Goal: Task Accomplishment & Management: Complete application form

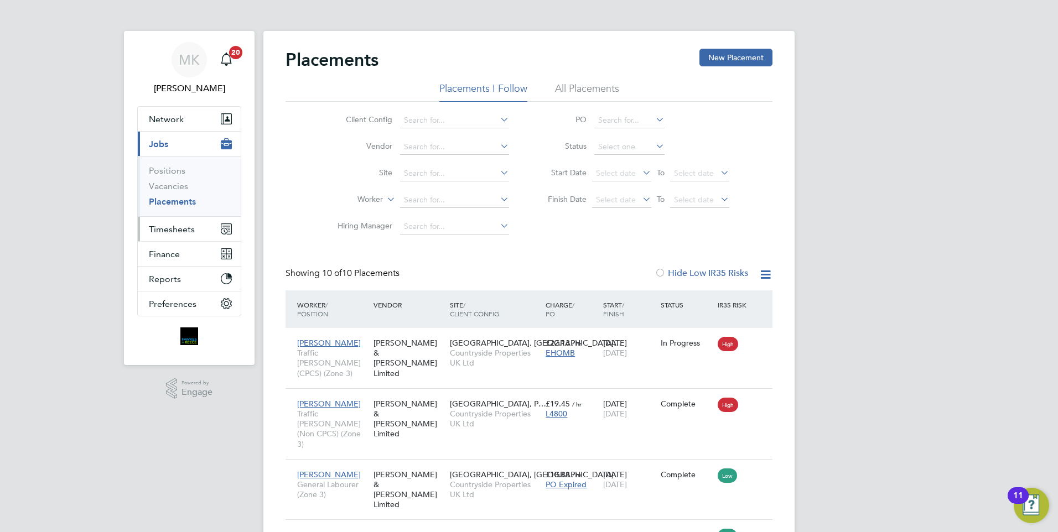
click at [175, 224] on span "Timesheets" at bounding box center [172, 229] width 46 height 11
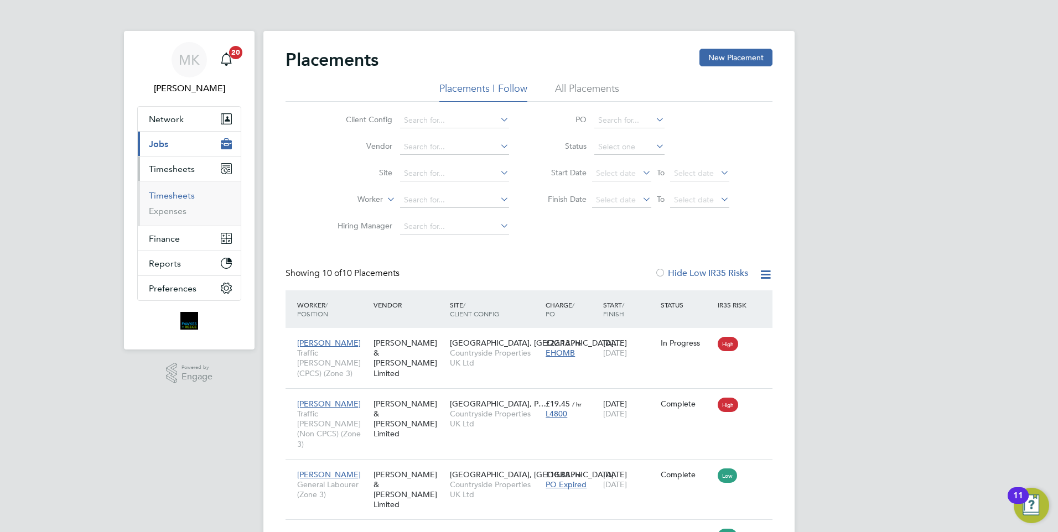
click at [172, 193] on link "Timesheets" at bounding box center [172, 195] width 46 height 11
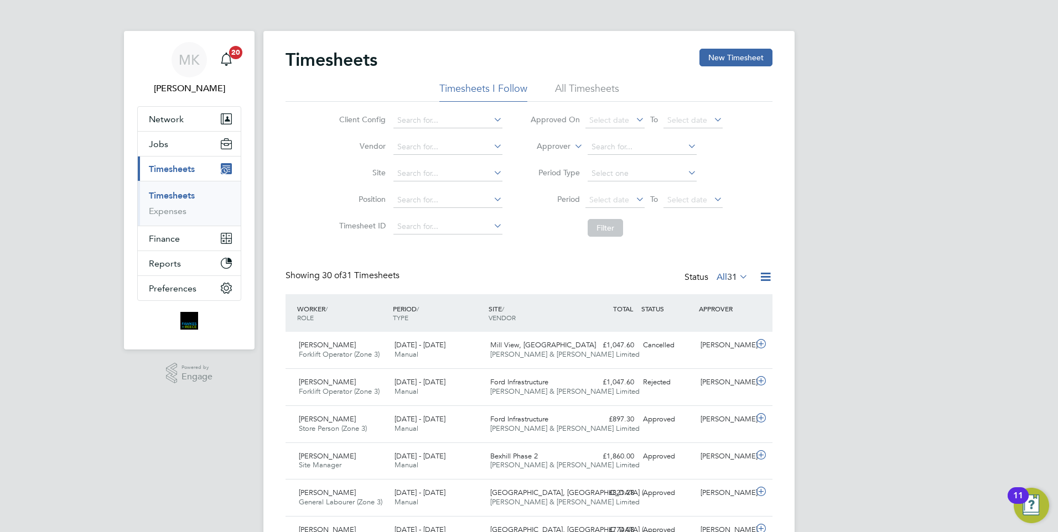
click at [593, 86] on li "All Timesheets" at bounding box center [587, 92] width 64 height 20
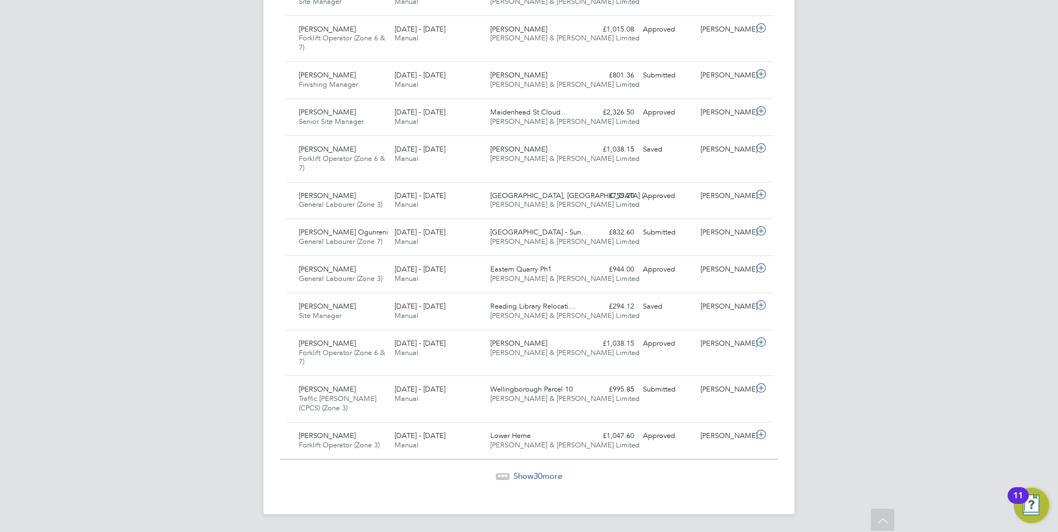
click at [552, 475] on span "Show 30 more" at bounding box center [537, 476] width 49 height 11
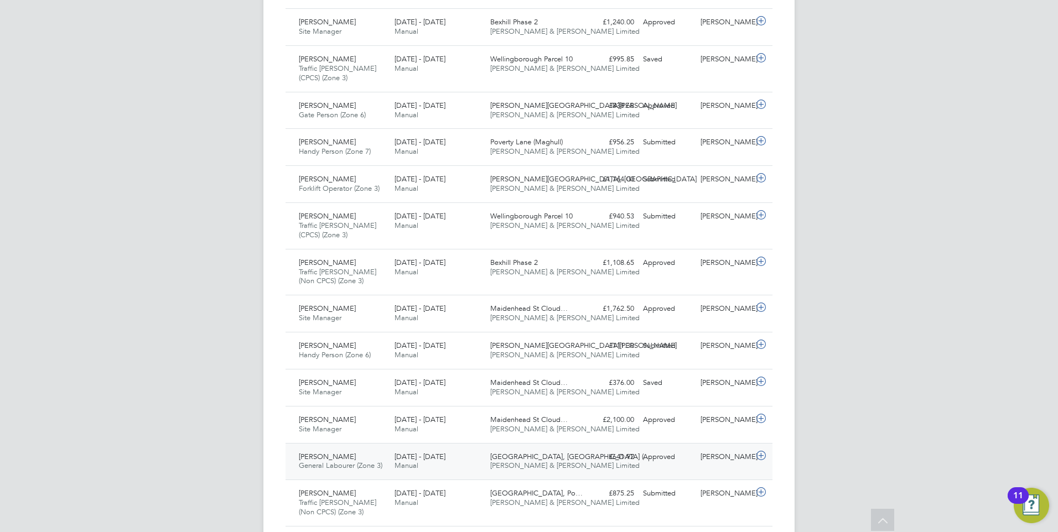
click at [559, 464] on span "[PERSON_NAME] & [PERSON_NAME] Limited" at bounding box center [564, 465] width 149 height 9
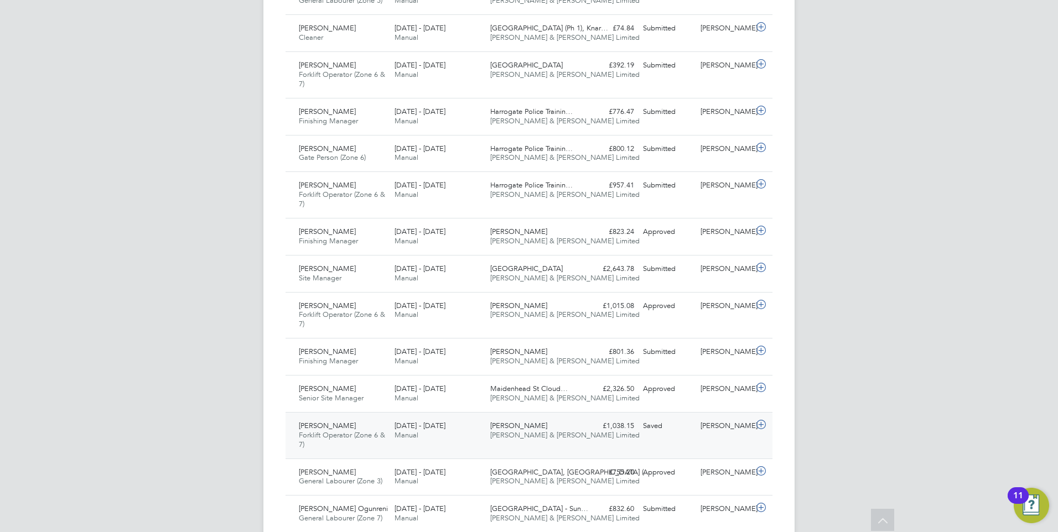
scroll to position [834, 0]
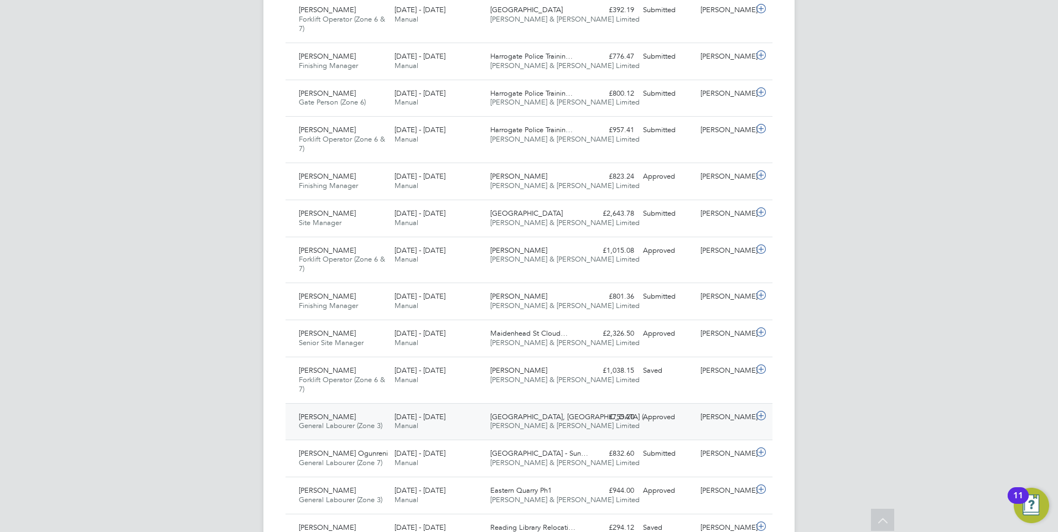
click at [425, 422] on div "4 - 10 Aug 2025 Manual" at bounding box center [438, 422] width 96 height 28
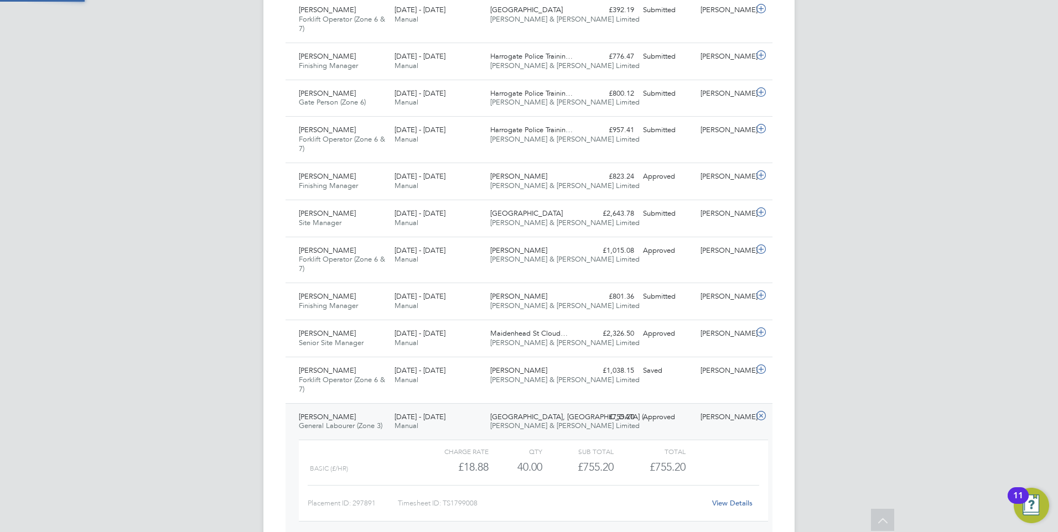
scroll to position [19, 108]
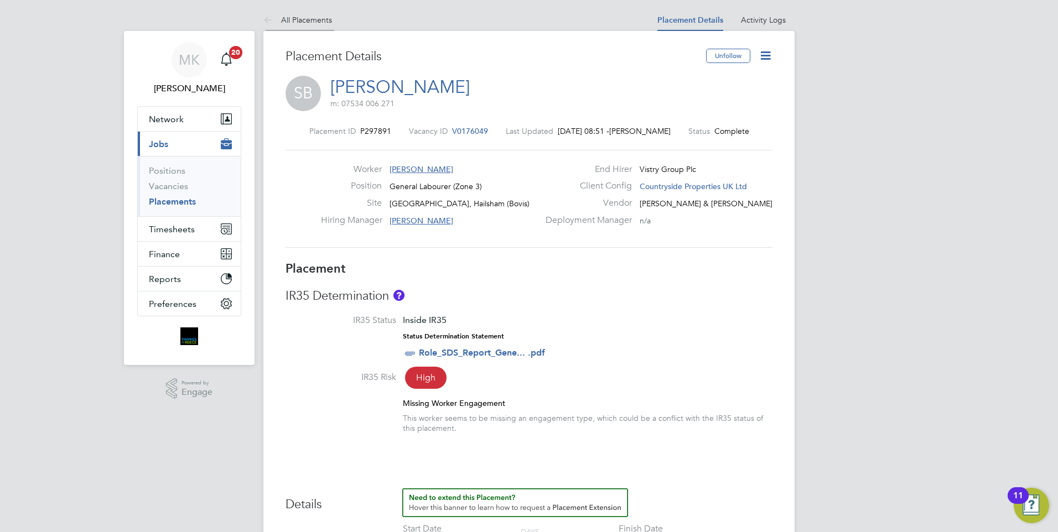
click at [310, 21] on link "All Placements" at bounding box center [297, 20] width 69 height 10
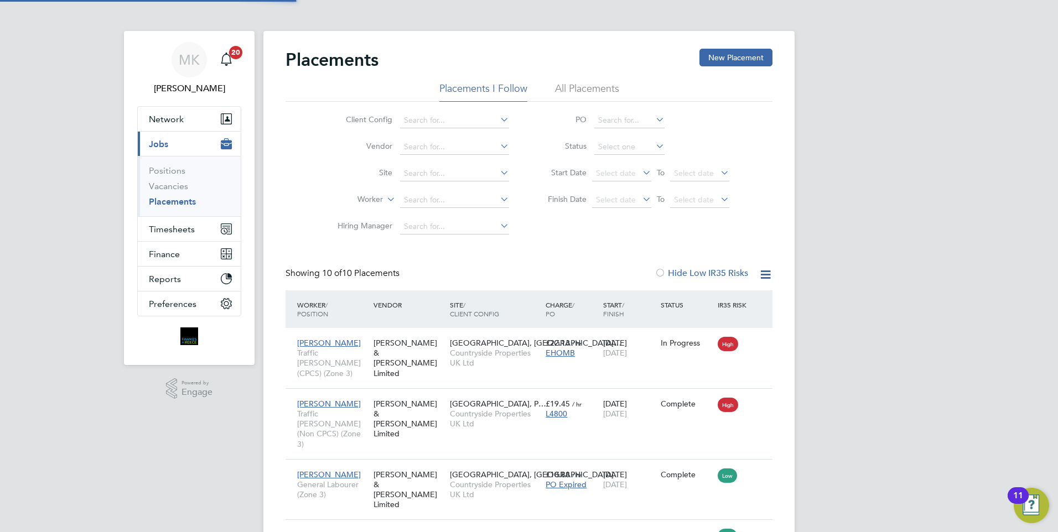
scroll to position [41, 96]
click at [162, 231] on span "Timesheets" at bounding box center [172, 229] width 46 height 11
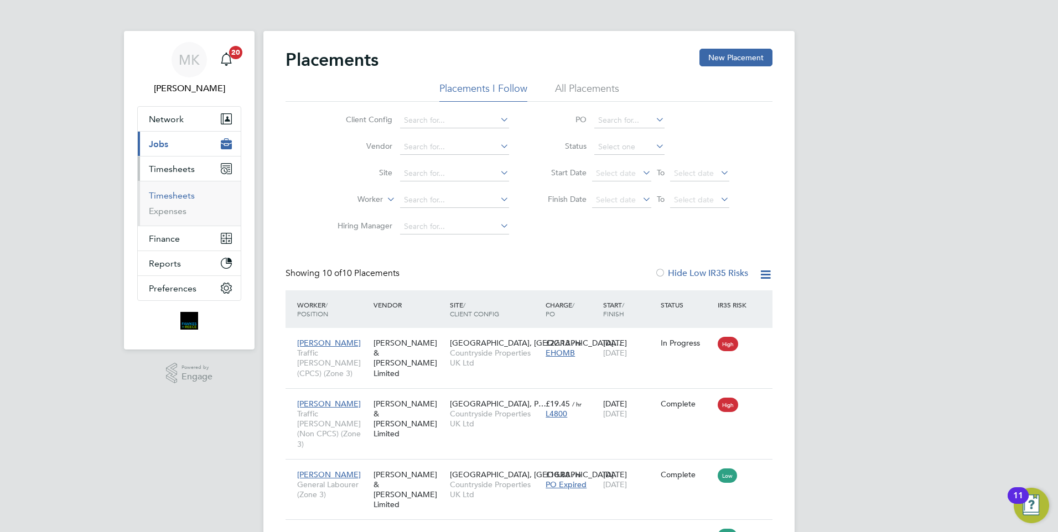
click at [185, 196] on link "Timesheets" at bounding box center [172, 195] width 46 height 11
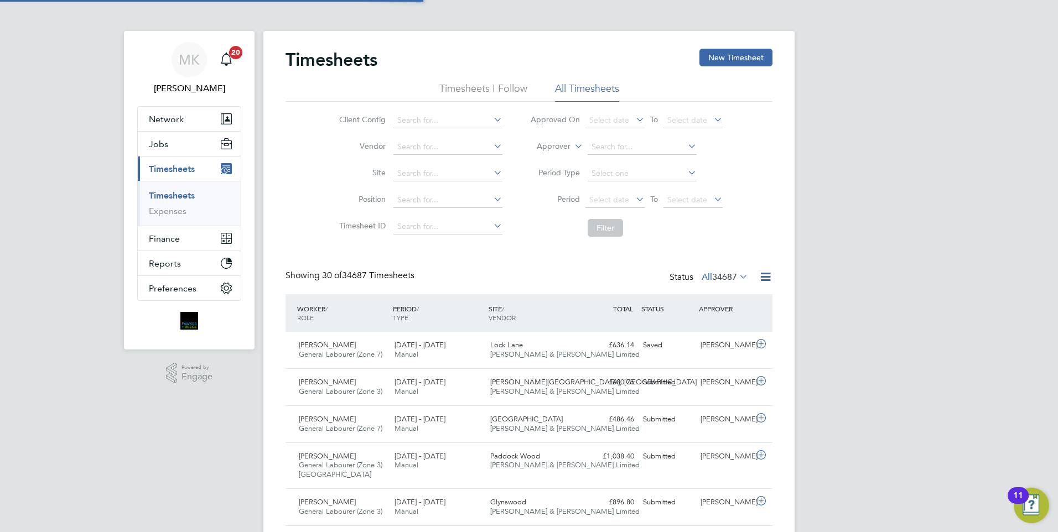
scroll to position [28, 96]
click at [736, 60] on button "New Timesheet" at bounding box center [735, 58] width 73 height 18
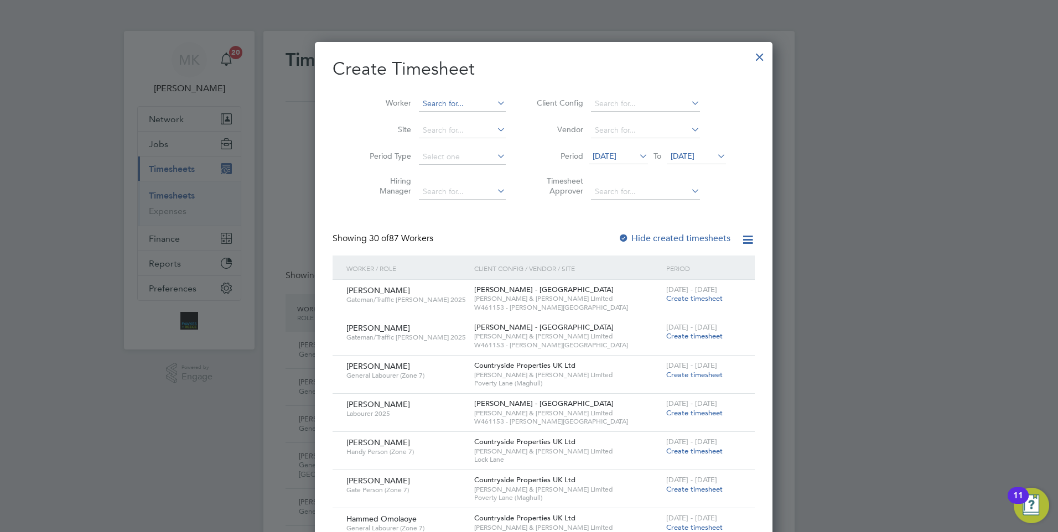
click at [459, 102] on input at bounding box center [462, 103] width 87 height 15
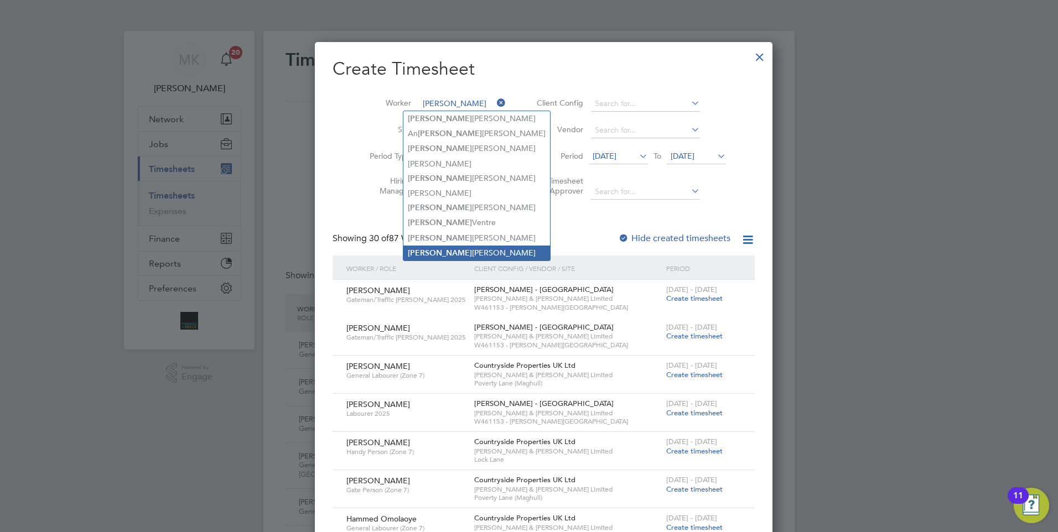
click at [461, 248] on li "[PERSON_NAME]" at bounding box center [476, 253] width 147 height 15
type input "[PERSON_NAME]"
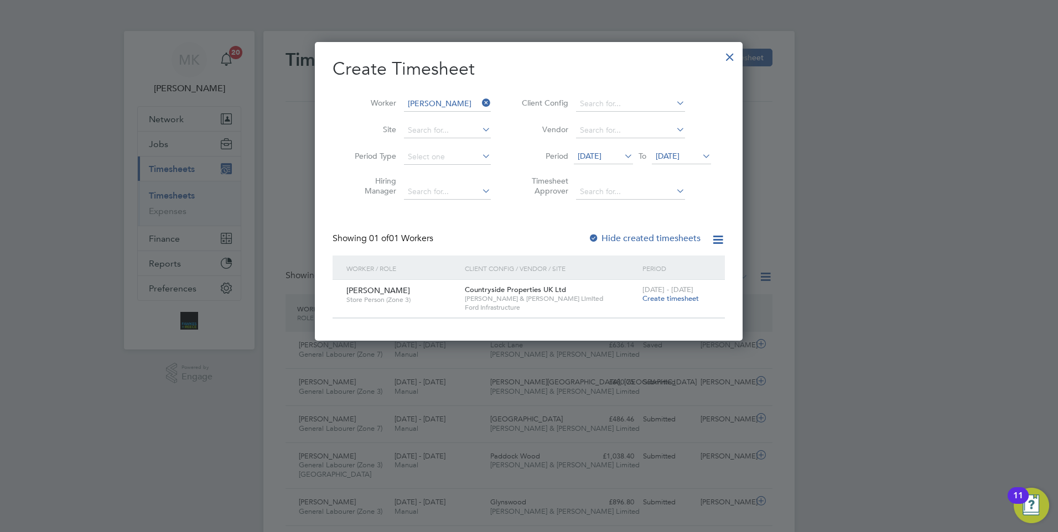
click at [675, 298] on span "Create timesheet" at bounding box center [670, 298] width 56 height 9
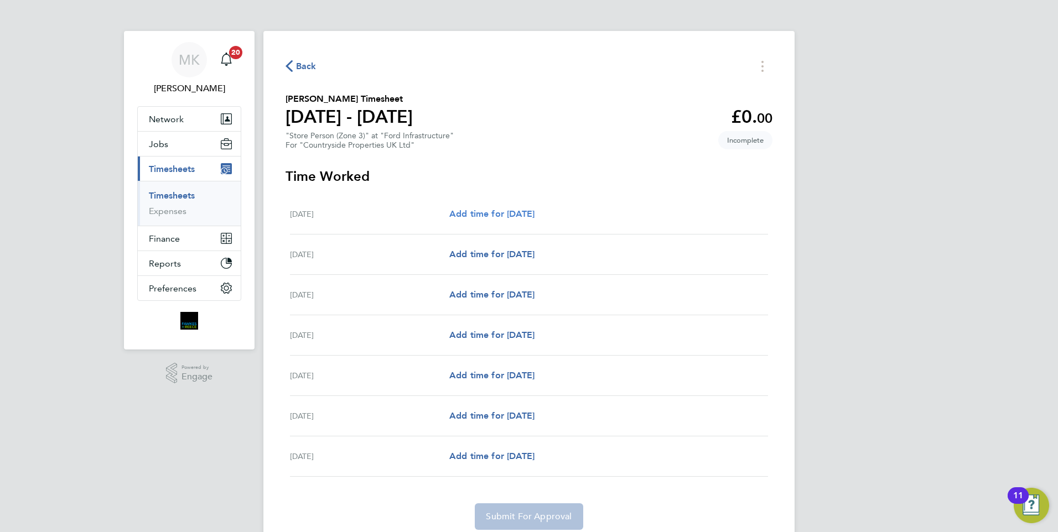
click at [534, 213] on span "Add time for [DATE]" at bounding box center [491, 214] width 85 height 11
select select "60"
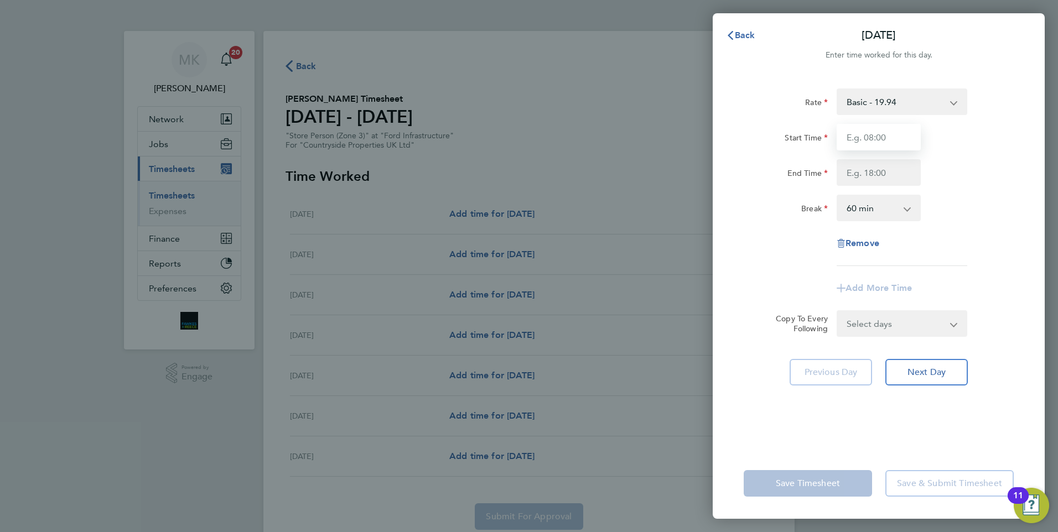
click at [866, 134] on input "Start Time" at bounding box center [879, 137] width 84 height 27
type input "07:30"
type input "16:30"
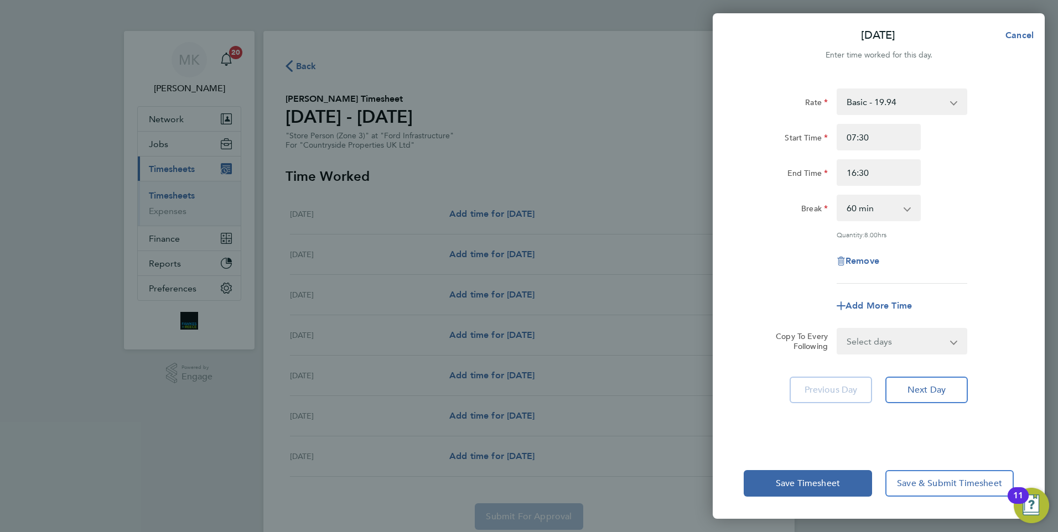
click at [876, 209] on select "0 min 15 min 30 min 45 min 60 min 75 min 90 min" at bounding box center [872, 208] width 69 height 24
select select "0"
click at [838, 196] on select "0 min 15 min 30 min 45 min 60 min 75 min 90 min" at bounding box center [872, 208] width 69 height 24
click at [909, 335] on select "Select days Day Weekday (Mon-Fri) Weekend (Sat-Sun) [DATE] [DATE] [DATE] [DATE]…" at bounding box center [896, 341] width 116 height 24
select select "WEEKDAY"
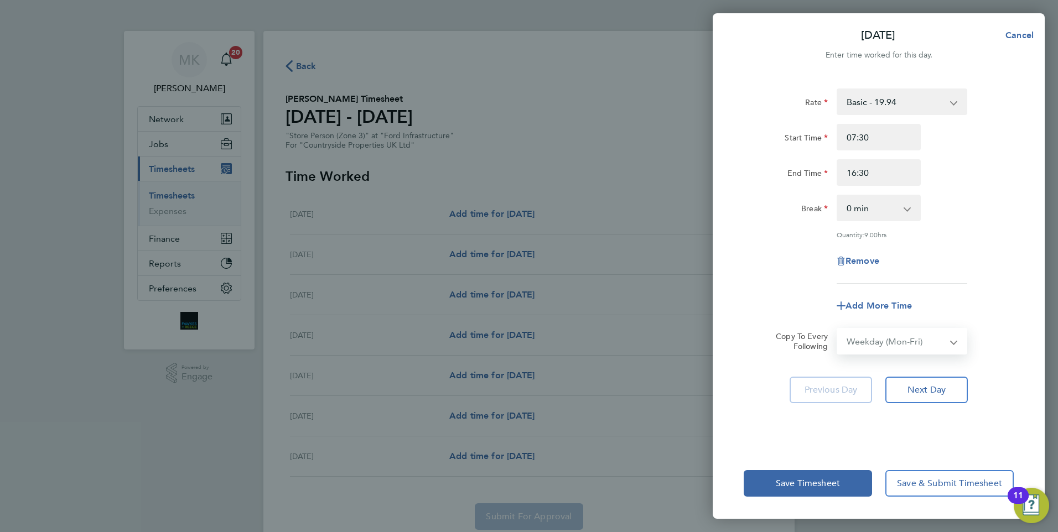
click at [838, 329] on select "Select days Day Weekday (Mon-Fri) Weekend (Sat-Sun) [DATE] [DATE] [DATE] [DATE]…" at bounding box center [896, 341] width 116 height 24
select select "[DATE]"
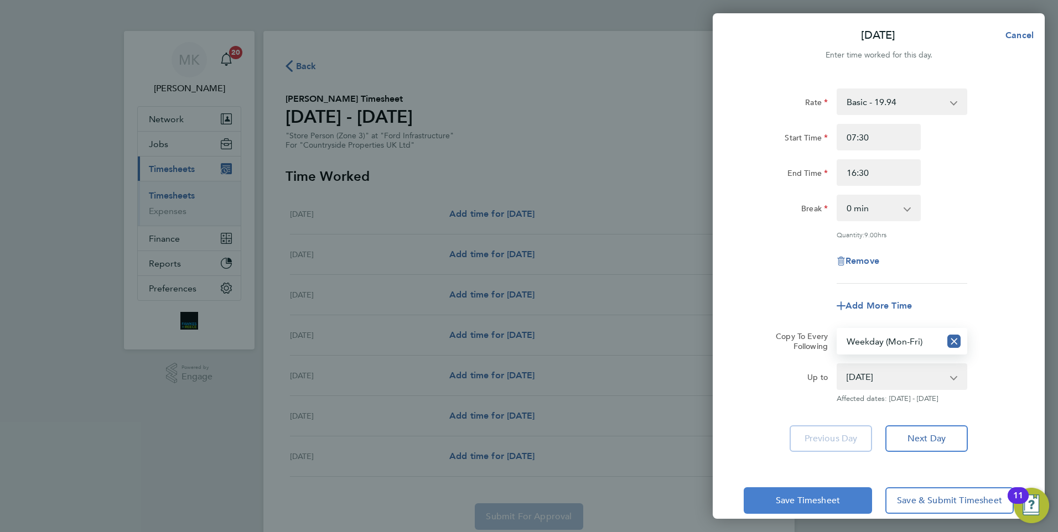
click at [790, 501] on span "Save Timesheet" at bounding box center [808, 500] width 64 height 11
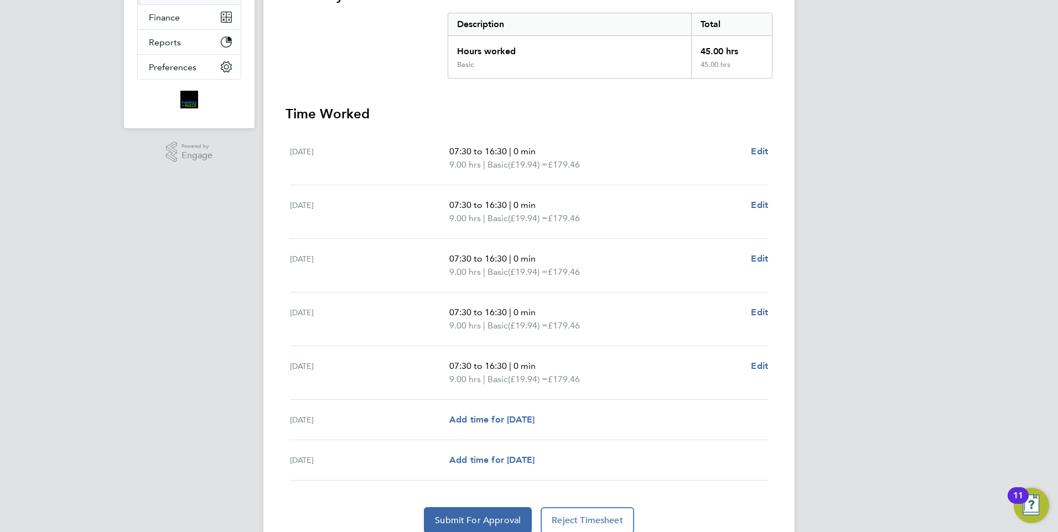
scroll to position [267, 0]
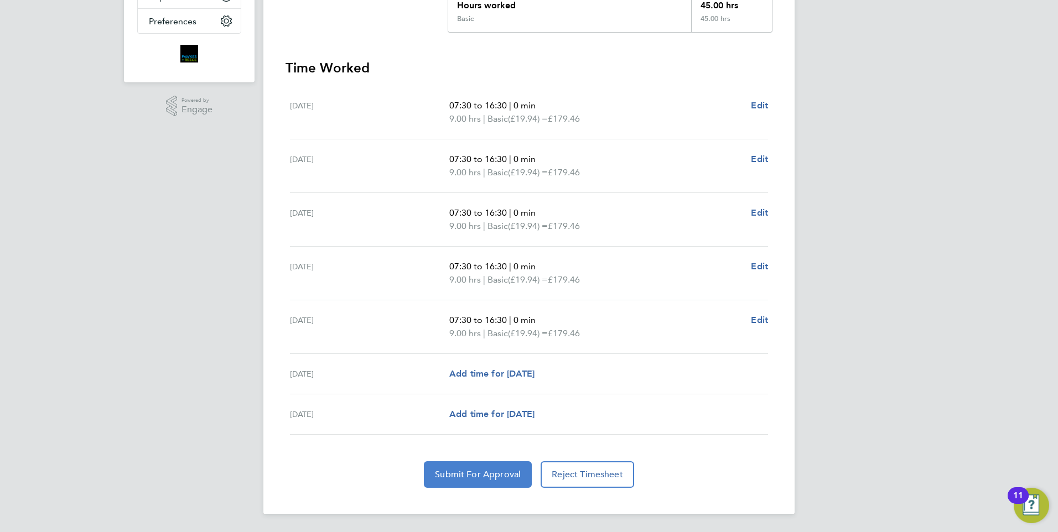
click at [485, 478] on span "Submit For Approval" at bounding box center [478, 474] width 86 height 11
